Goal: Task Accomplishment & Management: Use online tool/utility

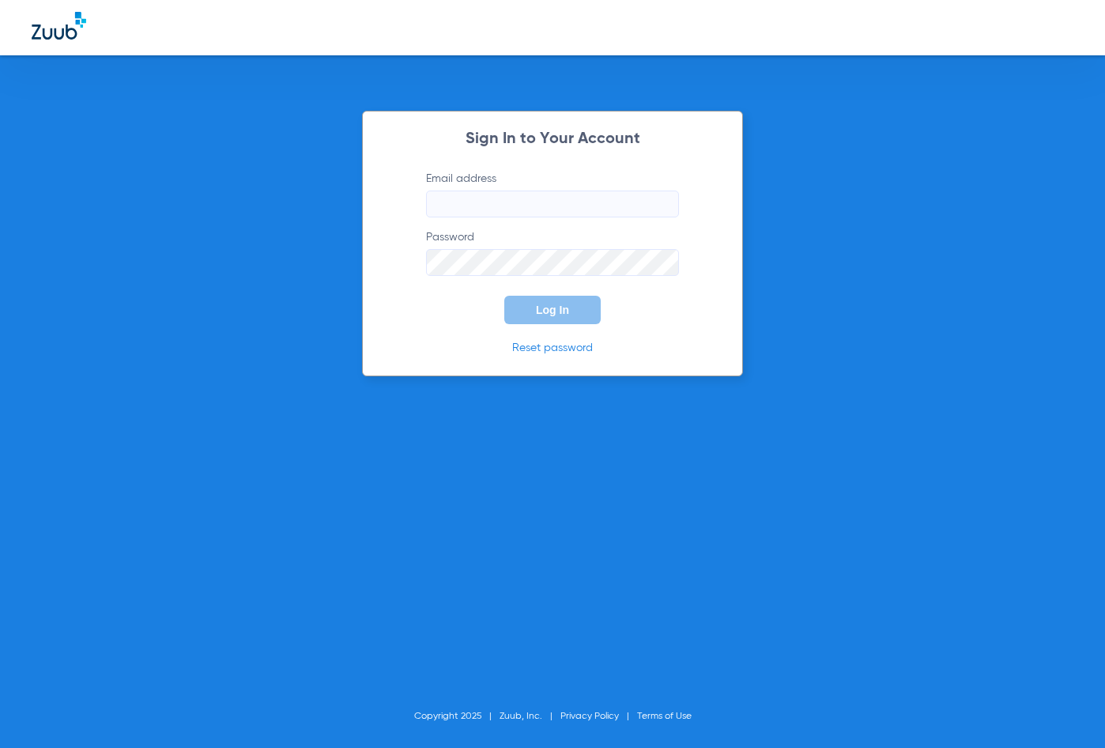
type input "[EMAIL_ADDRESS][DOMAIN_NAME]"
click at [535, 311] on button "Log In" at bounding box center [552, 310] width 96 height 28
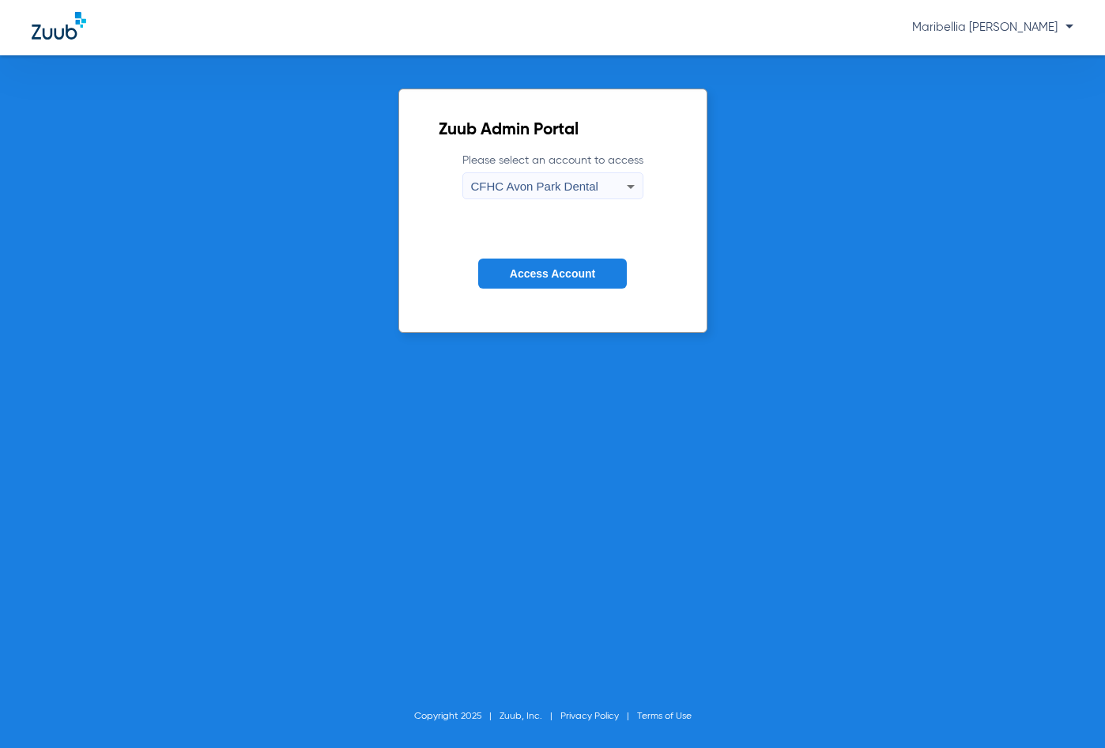
click at [541, 196] on div "CFHC Avon Park Dental" at bounding box center [549, 186] width 156 height 27
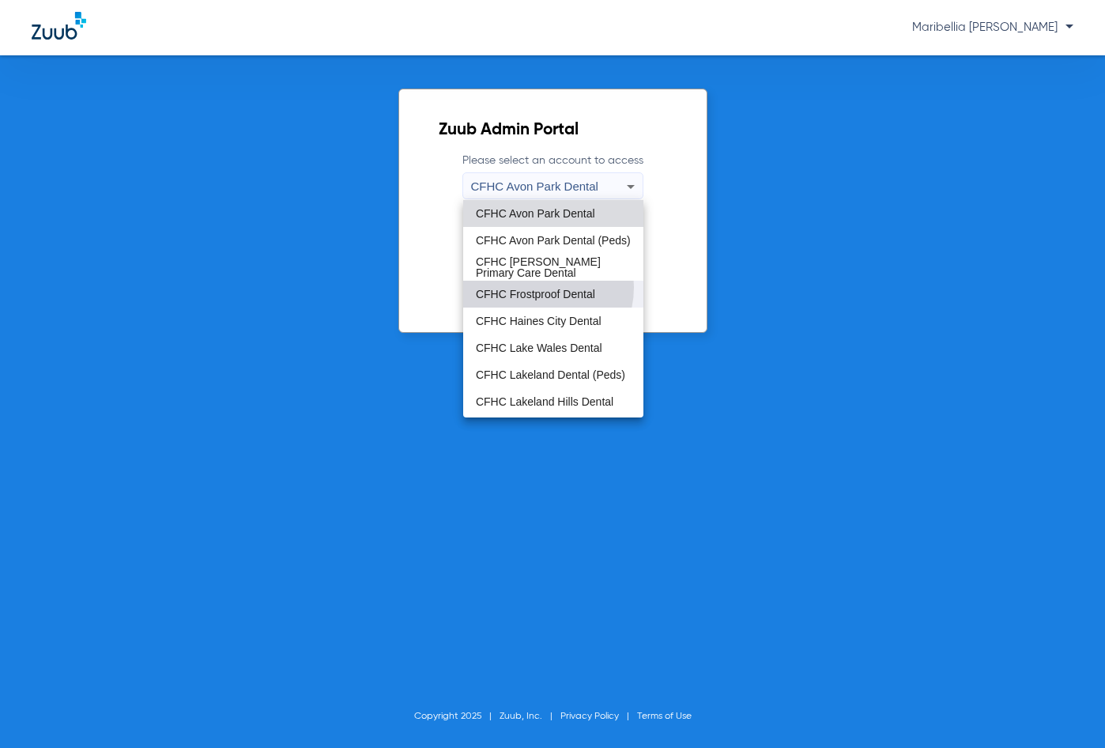
click at [534, 289] on span "CFHC Frostproof Dental" at bounding box center [535, 294] width 119 height 11
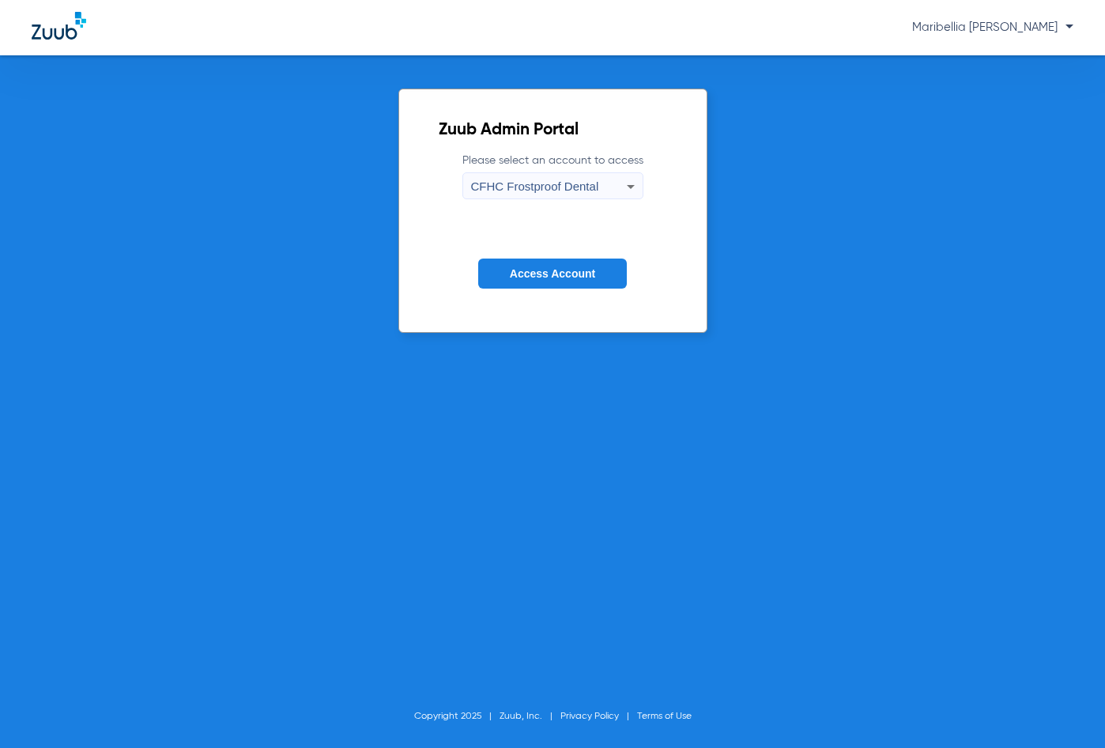
click at [534, 283] on button "Access Account" at bounding box center [552, 273] width 149 height 31
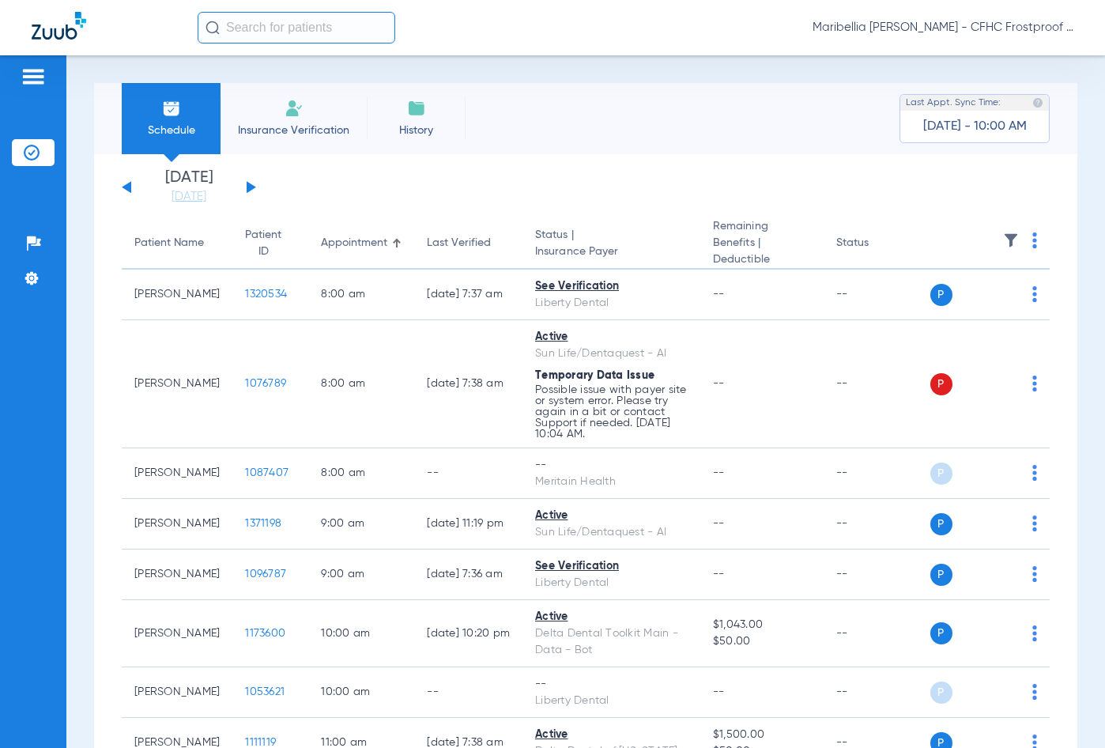
click at [252, 187] on button at bounding box center [251, 187] width 9 height 12
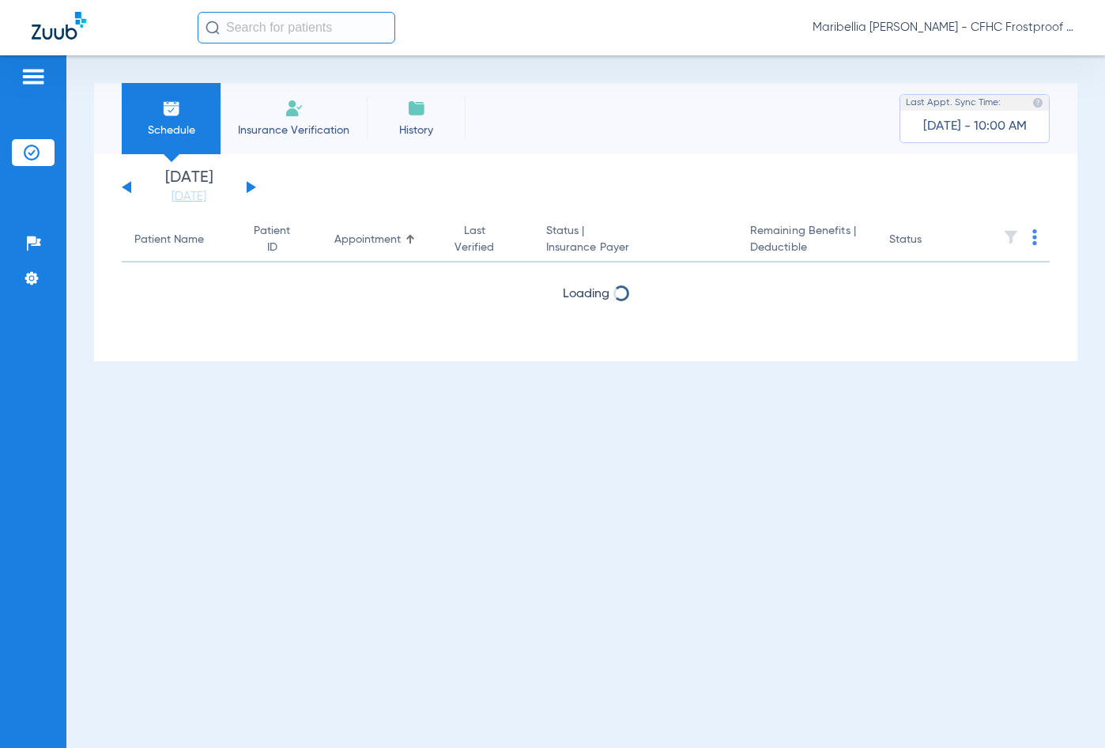
click at [252, 187] on button at bounding box center [251, 187] width 9 height 12
click at [251, 188] on button at bounding box center [251, 187] width 9 height 12
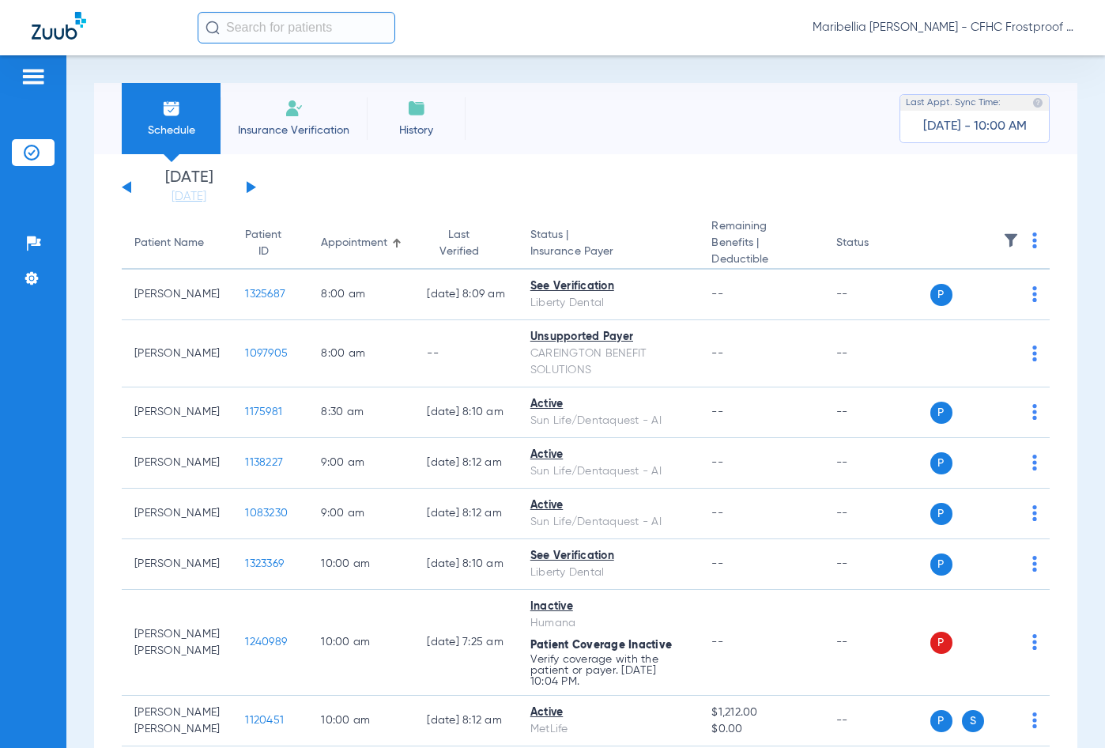
click at [251, 188] on button at bounding box center [251, 187] width 9 height 12
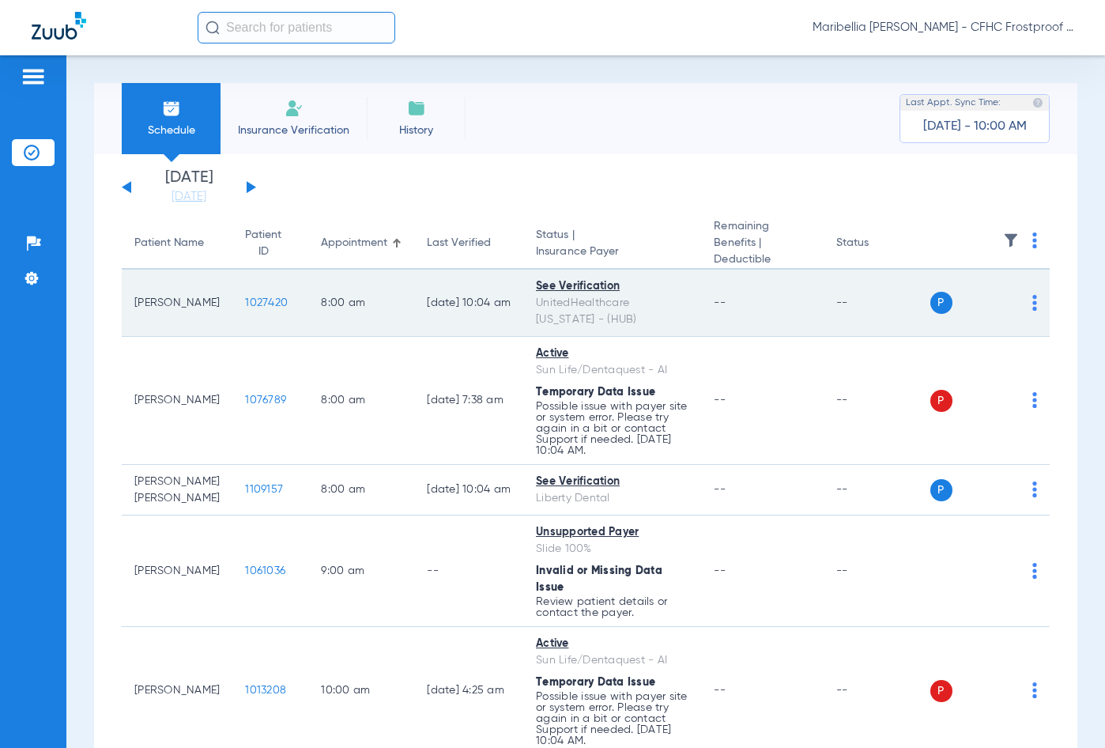
click at [246, 297] on span "1027420" at bounding box center [266, 302] width 43 height 11
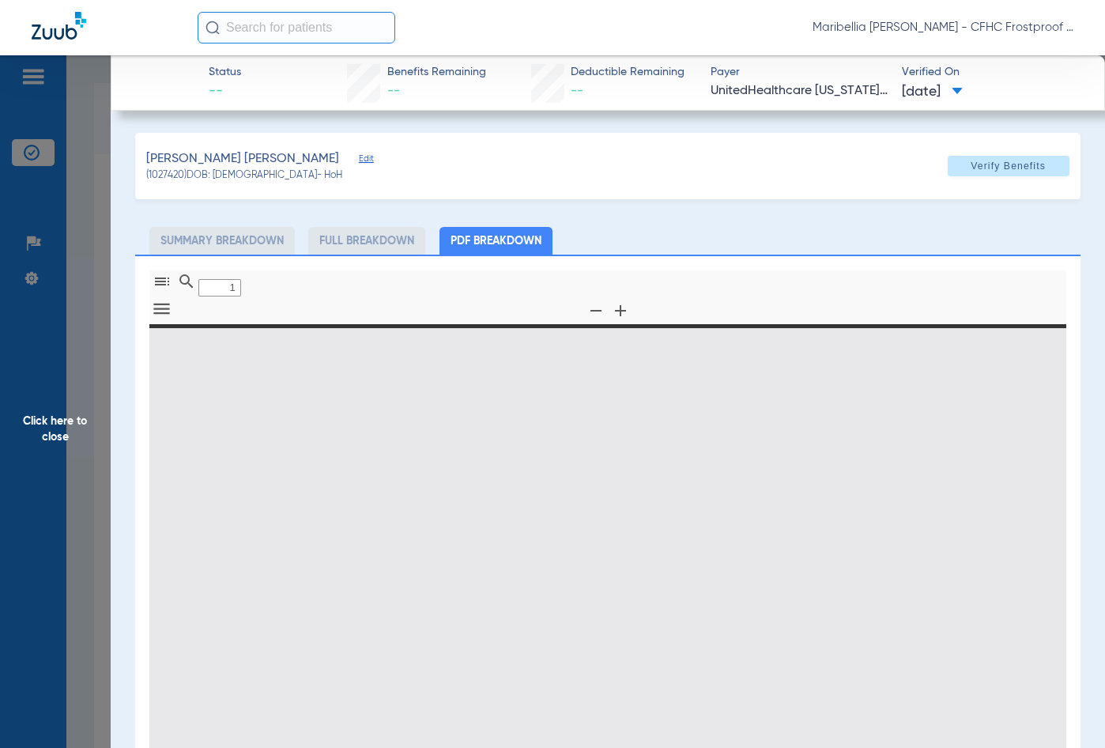
type input "0"
select select "page-width"
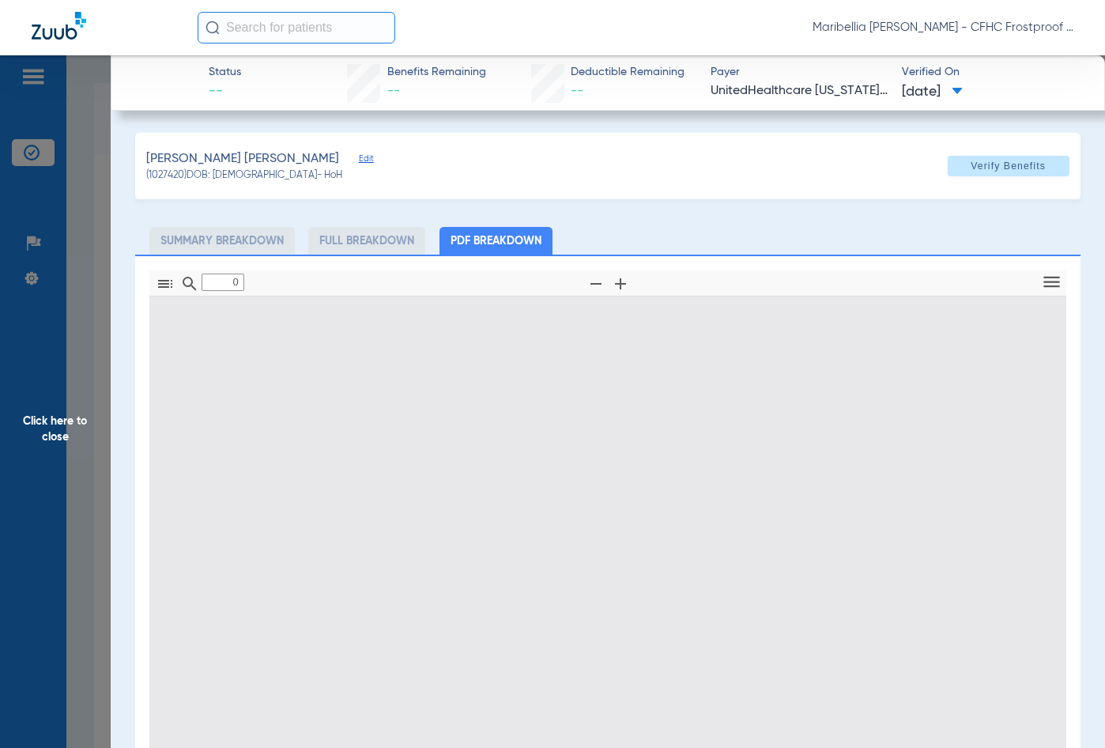
type input "1"
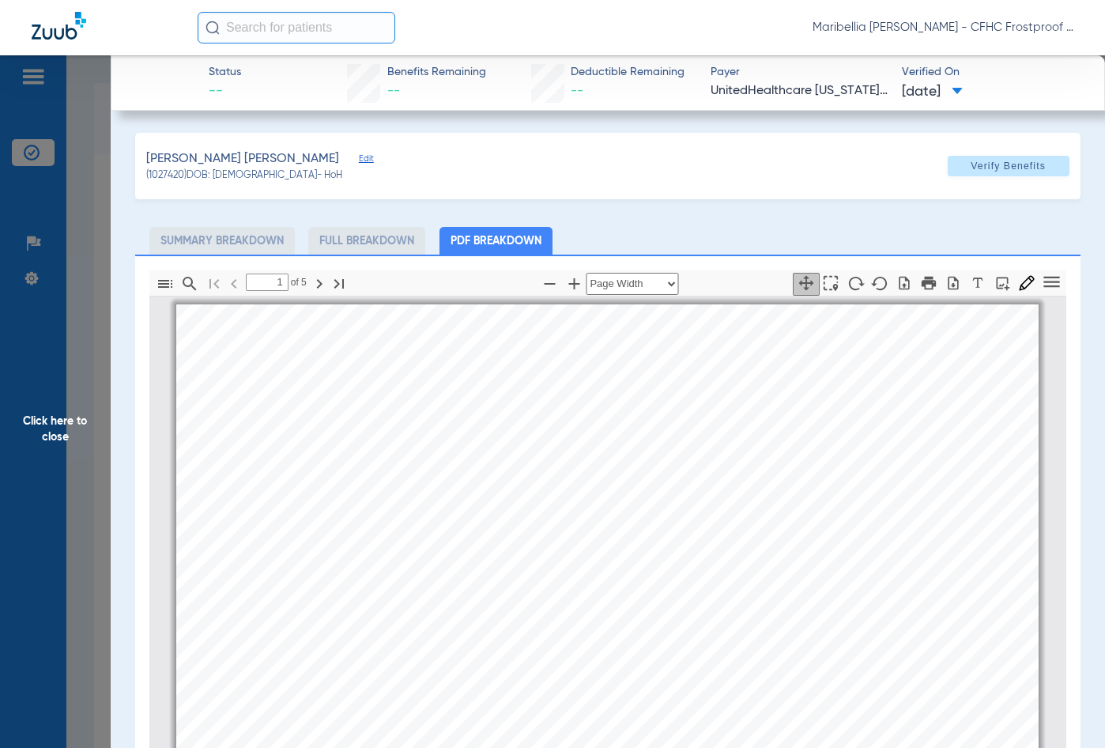
scroll to position [8, 0]
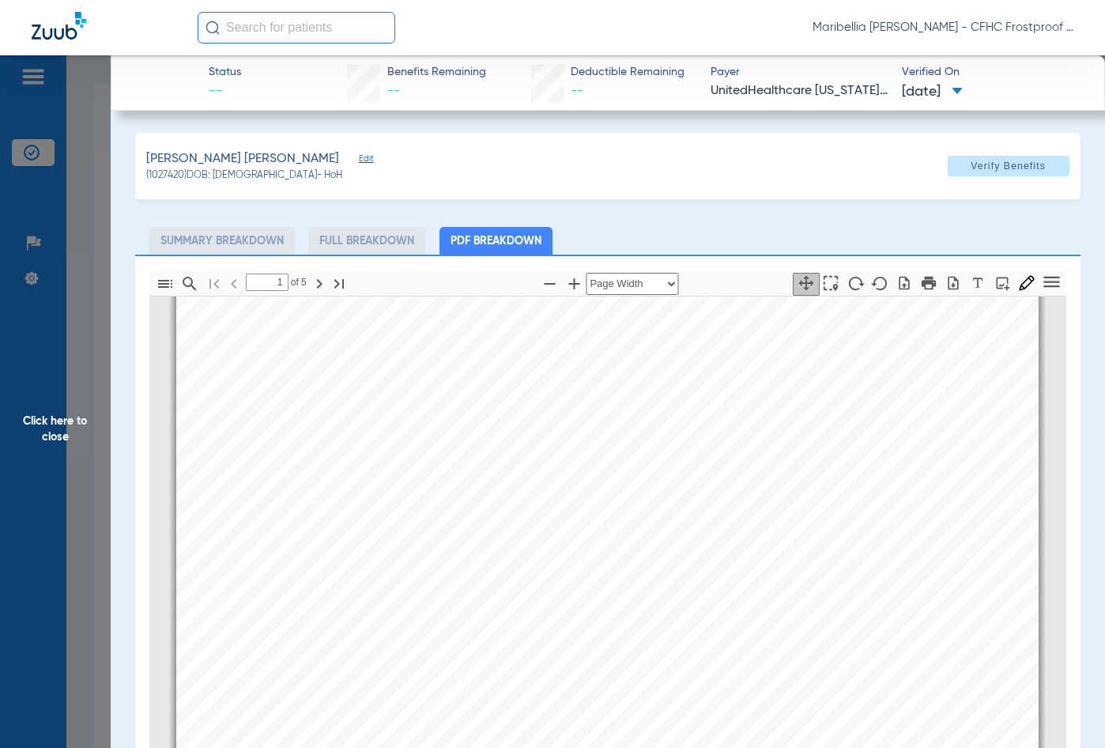
click at [945, 290] on icon "button" at bounding box center [953, 283] width 16 height 16
drag, startPoint x: 103, startPoint y: 412, endPoint x: 92, endPoint y: 420, distance: 13.0
click at [96, 419] on span "Click here to close" at bounding box center [55, 429] width 111 height 748
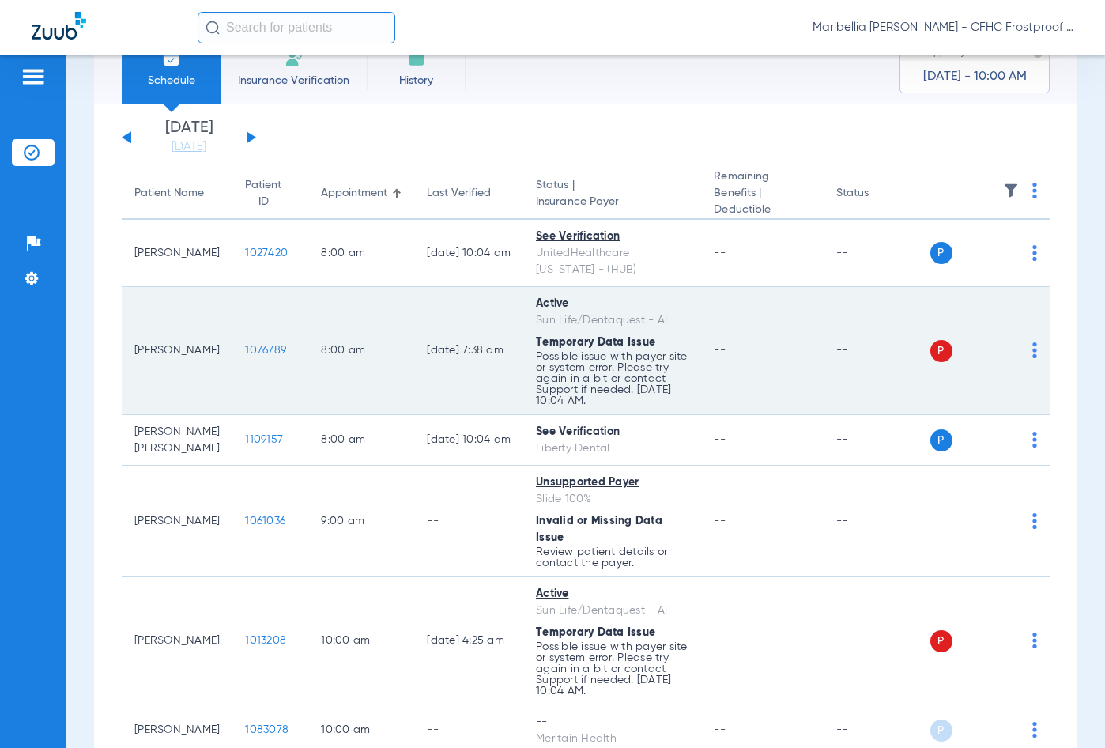
scroll to position [0, 0]
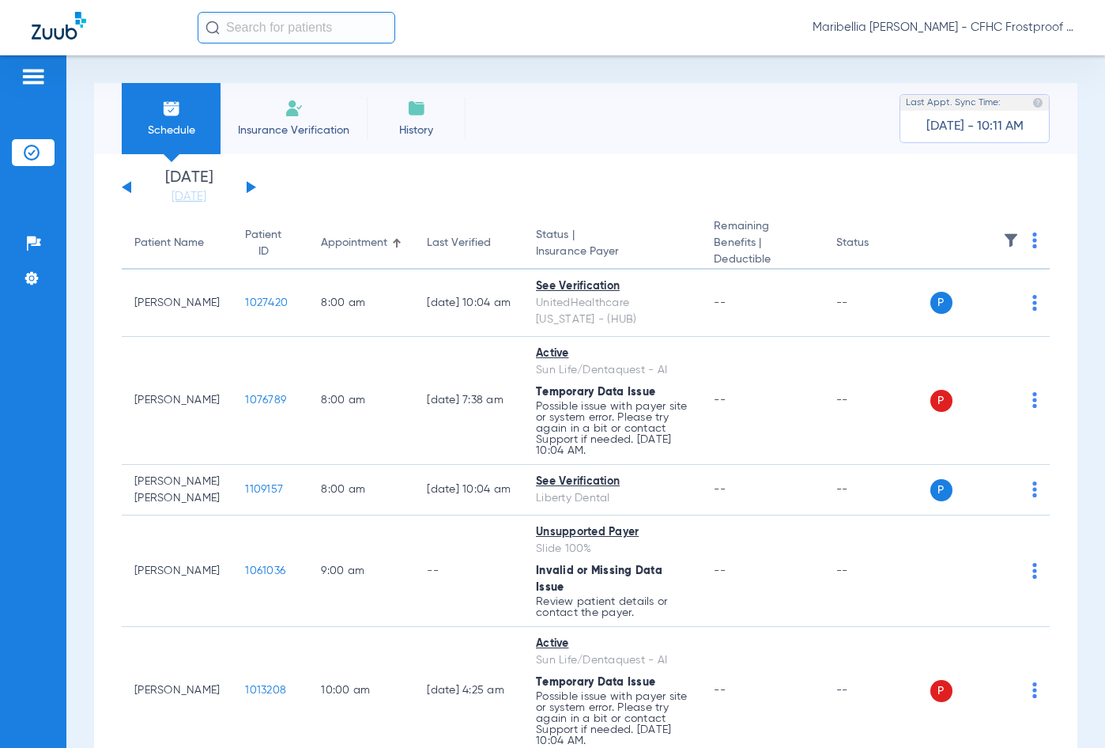
click at [126, 184] on button at bounding box center [126, 187] width 9 height 12
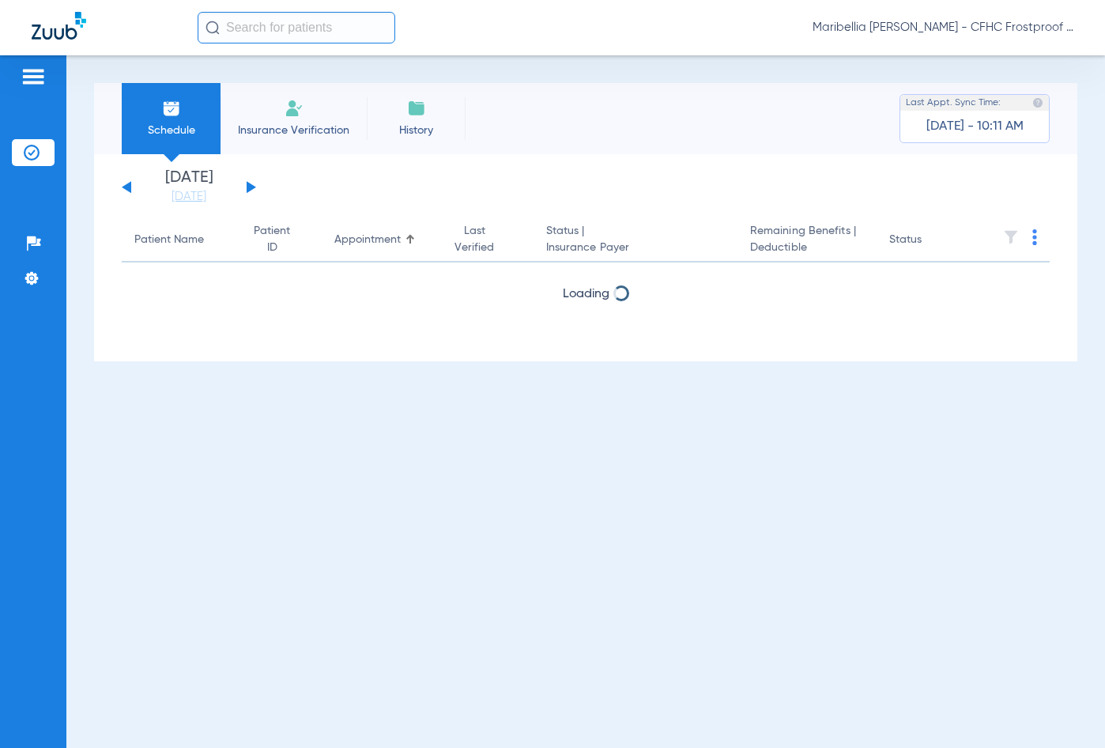
click at [126, 184] on button at bounding box center [126, 187] width 9 height 12
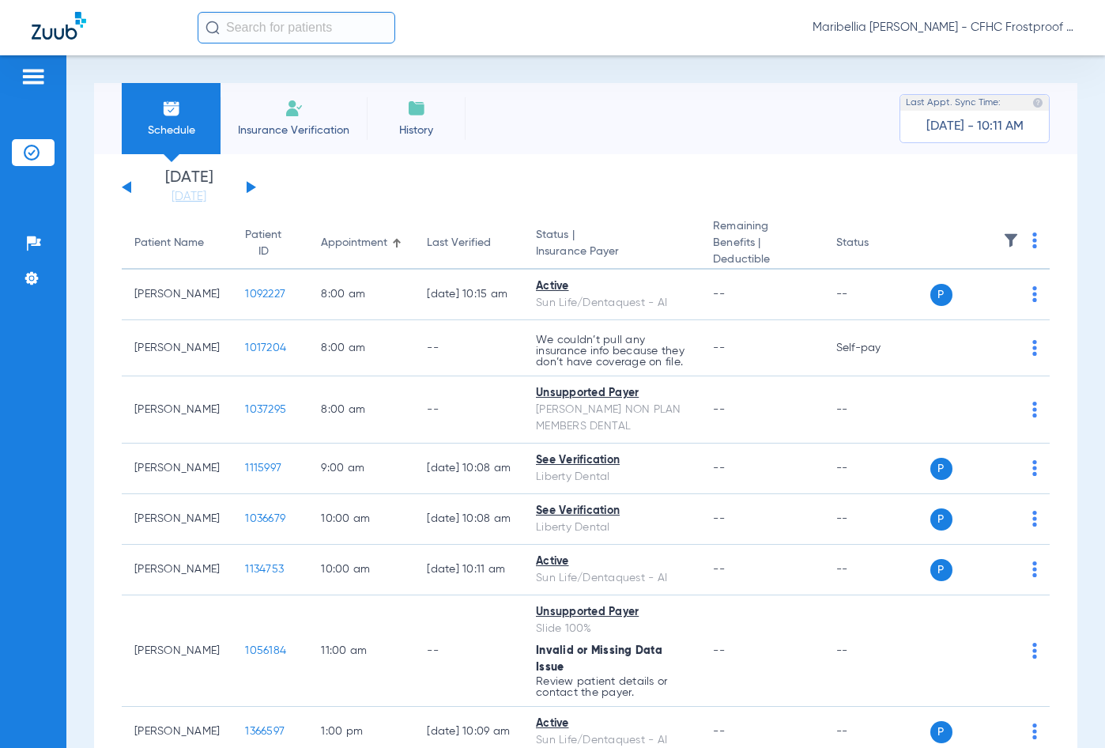
click at [126, 184] on button at bounding box center [126, 187] width 9 height 12
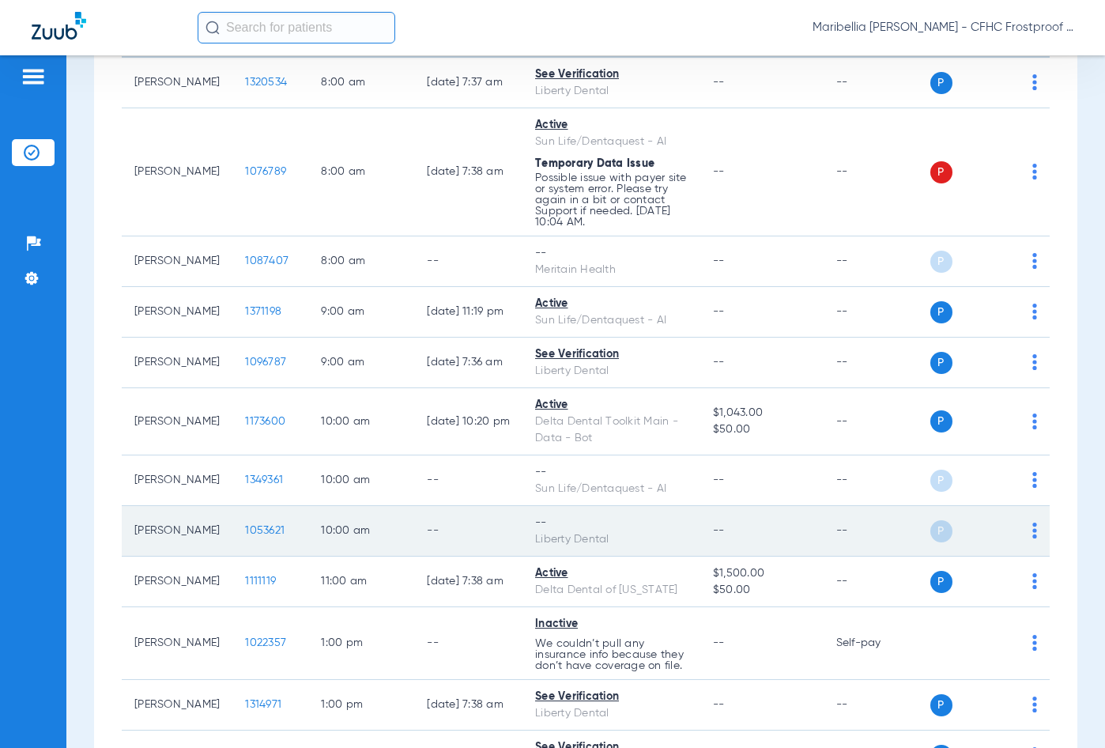
scroll to position [316, 0]
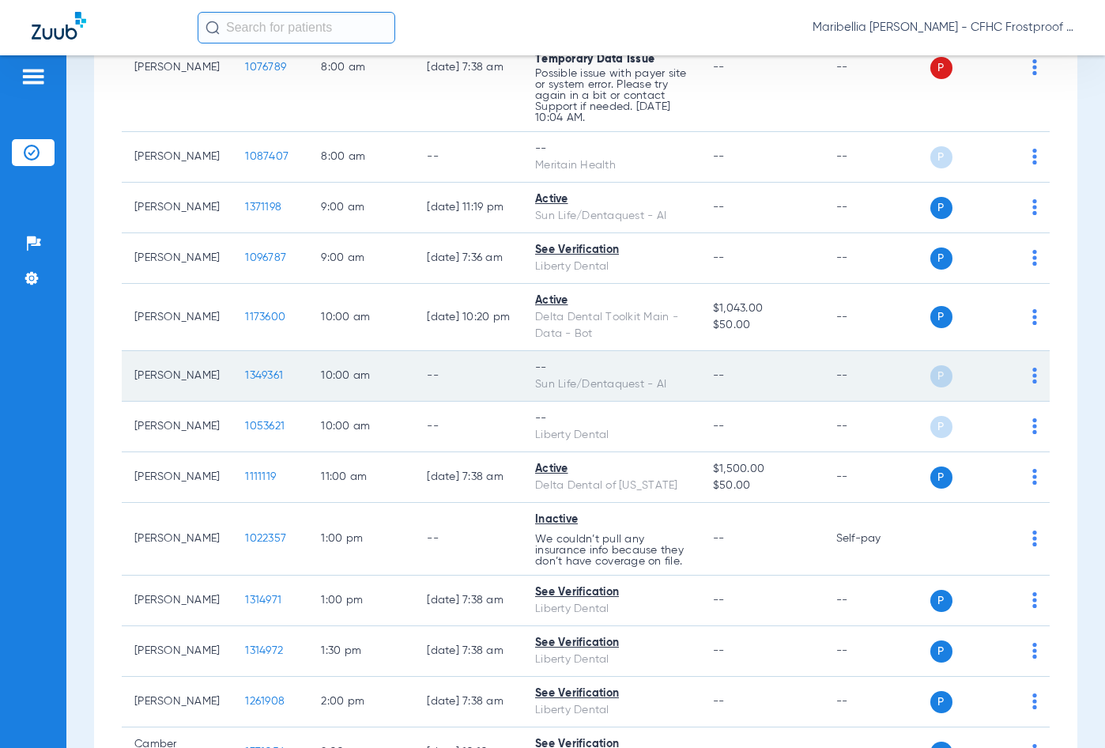
click at [245, 376] on span "1349361" at bounding box center [264, 375] width 38 height 11
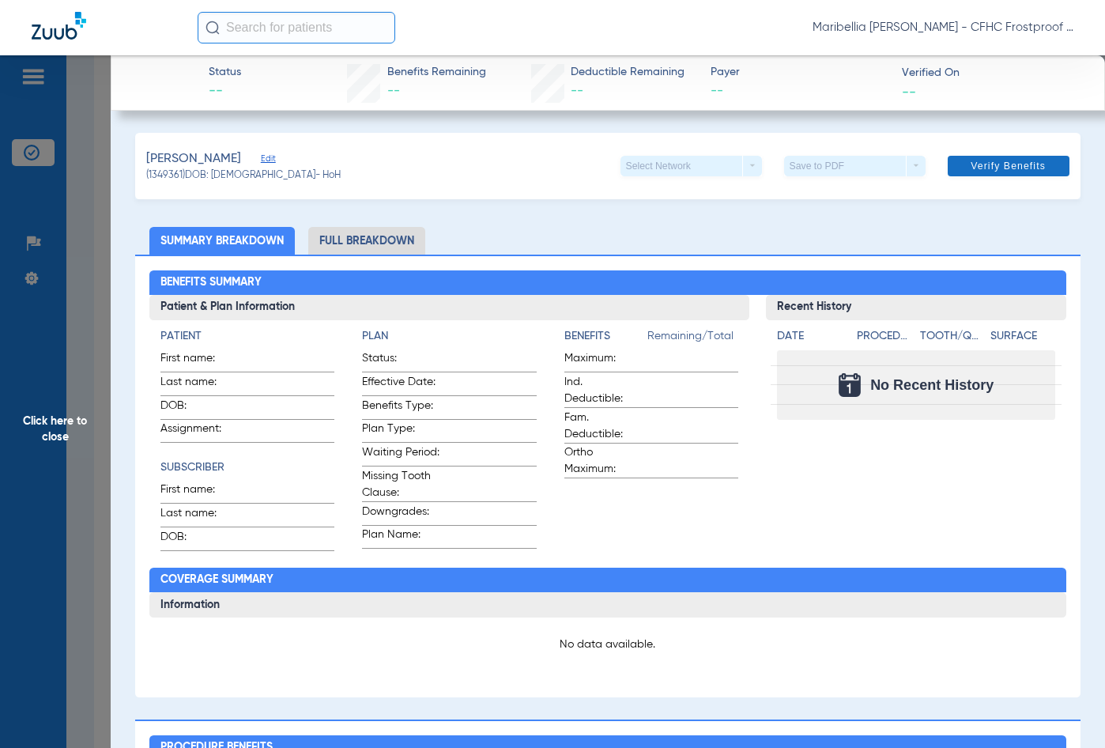
click at [979, 154] on span at bounding box center [1009, 166] width 122 height 38
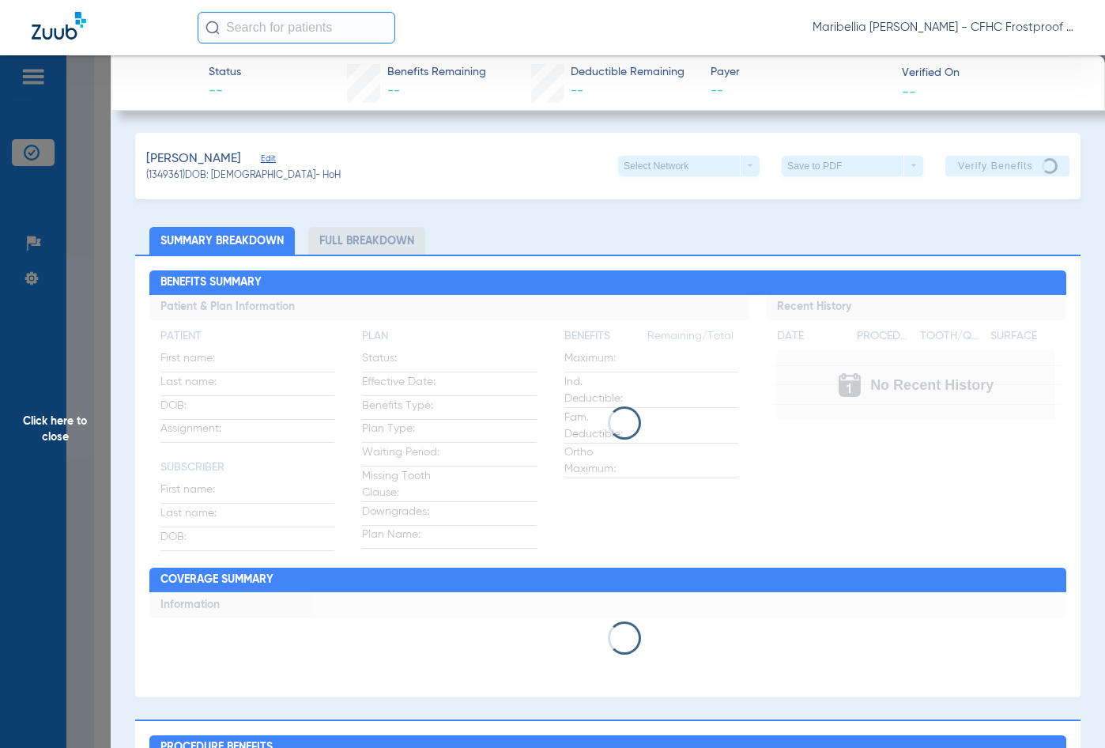
click at [584, 664] on app-loading-indicator at bounding box center [607, 638] width 917 height 92
